Goal: Transaction & Acquisition: Purchase product/service

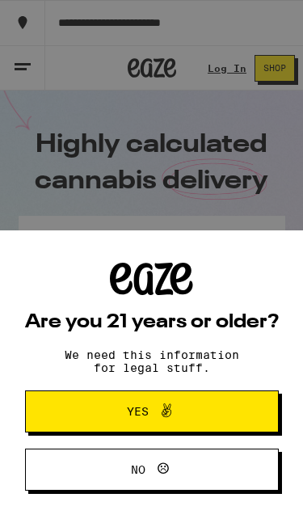
click at [224, 421] on button "Yes" at bounding box center [152, 412] width 254 height 42
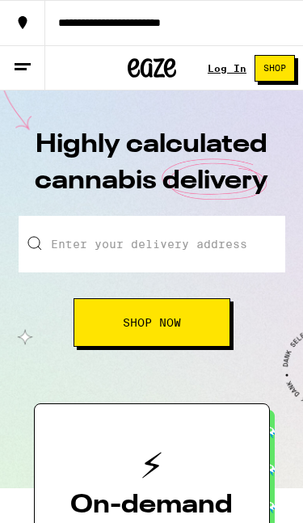
click at [166, 246] on input "Enter your delivery address" at bounding box center [152, 244] width 267 height 57
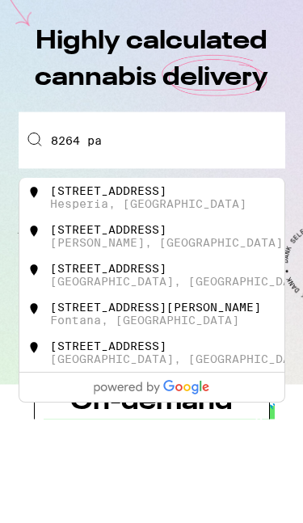
click at [218, 289] on div "[STREET_ADDRESS]" at bounding box center [175, 302] width 252 height 26
type input "[STREET_ADDRESS]"
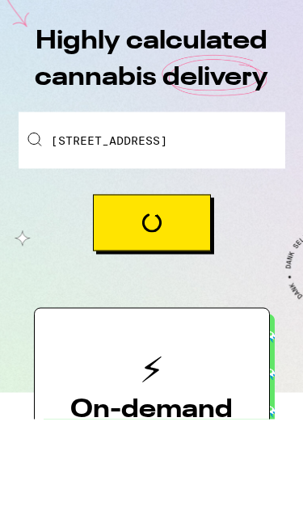
scroll to position [104, 0]
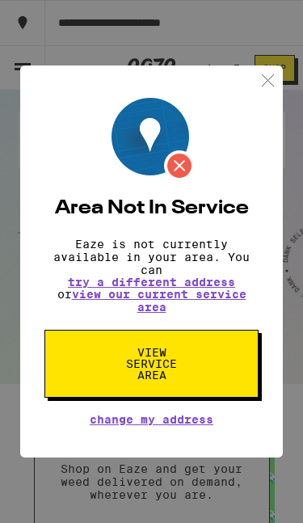
click at [277, 70] on img at bounding box center [268, 80] width 20 height 20
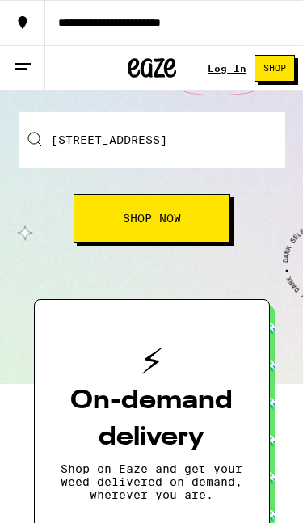
scroll to position [0, 0]
